Goal: Navigation & Orientation: Find specific page/section

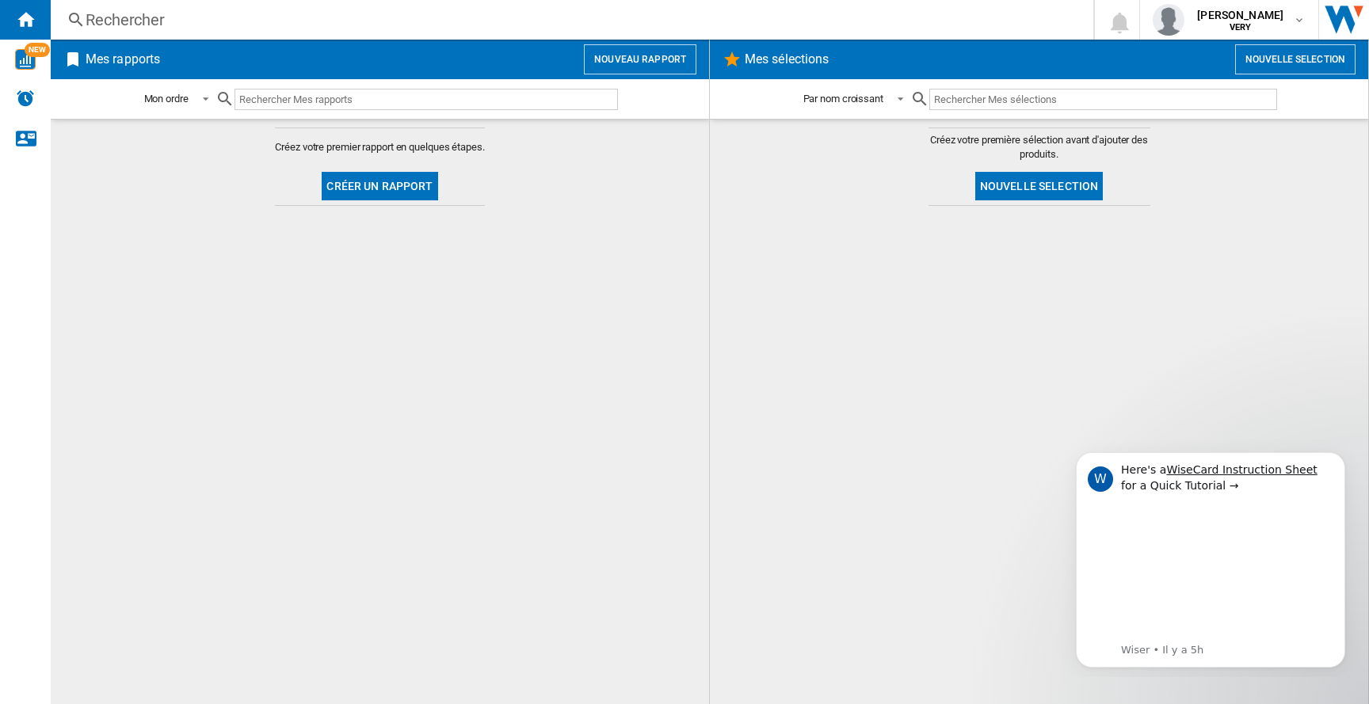
click at [920, 275] on div at bounding box center [1039, 455] width 627 height 482
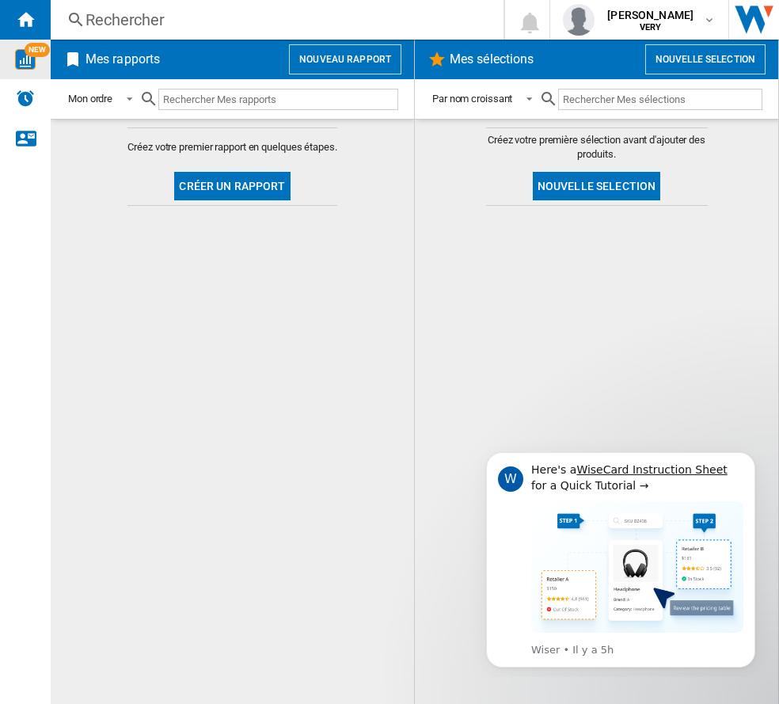
click at [33, 51] on span "NEW" at bounding box center [37, 50] width 25 height 14
